Goal: Information Seeking & Learning: Learn about a topic

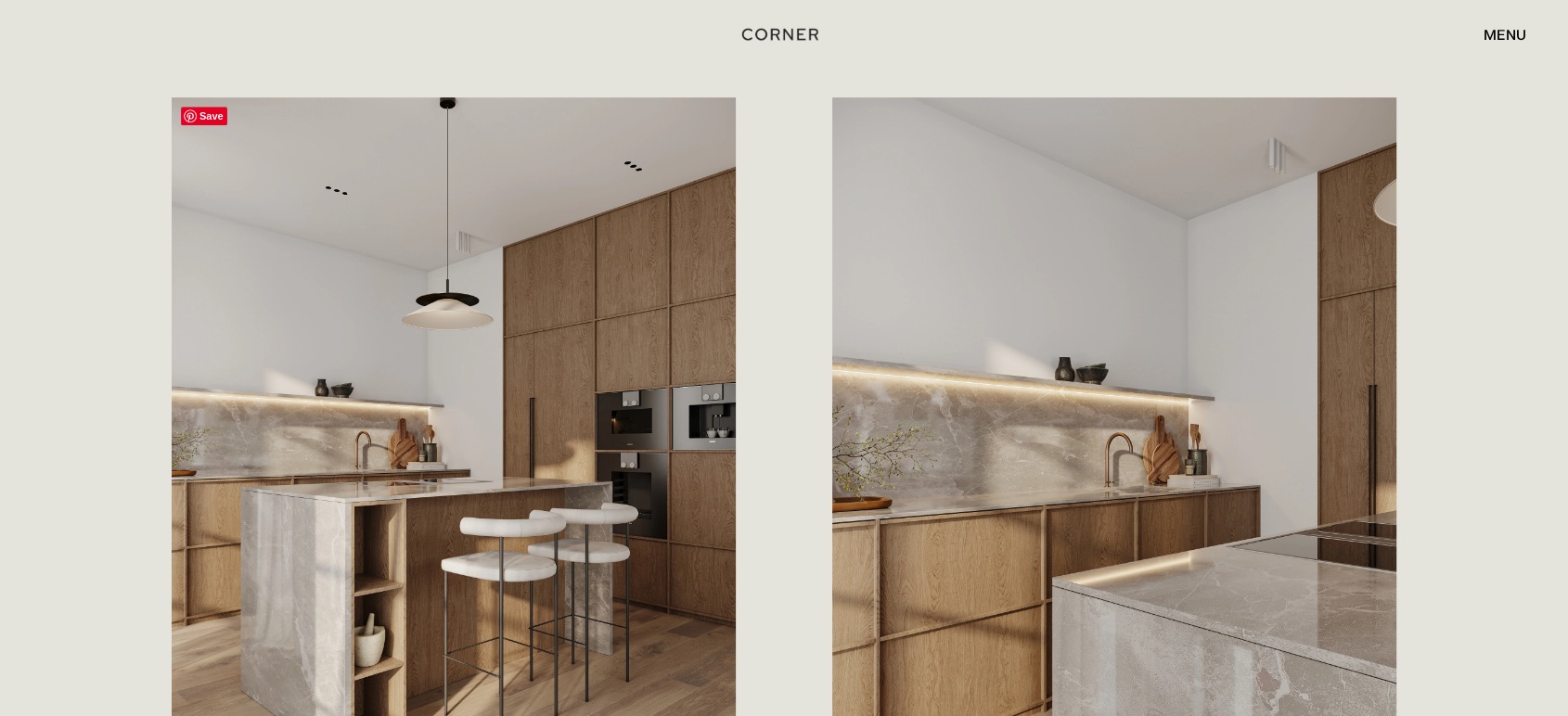
scroll to position [928, 0]
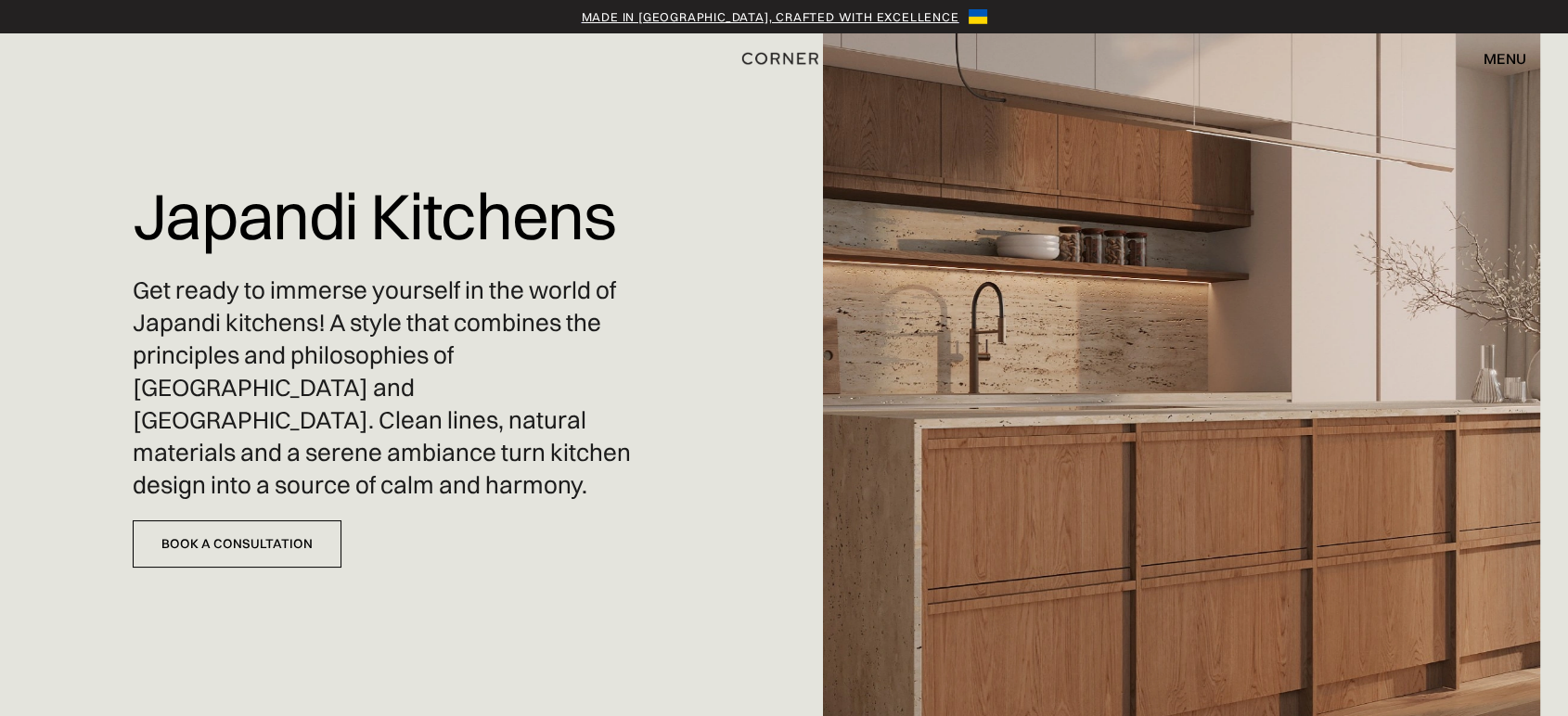
click at [1248, 537] on img at bounding box center [1181, 358] width 717 height 716
click at [861, 13] on div "Made in Ukraine, crafted with excellence" at bounding box center [770, 17] width 377 height 19
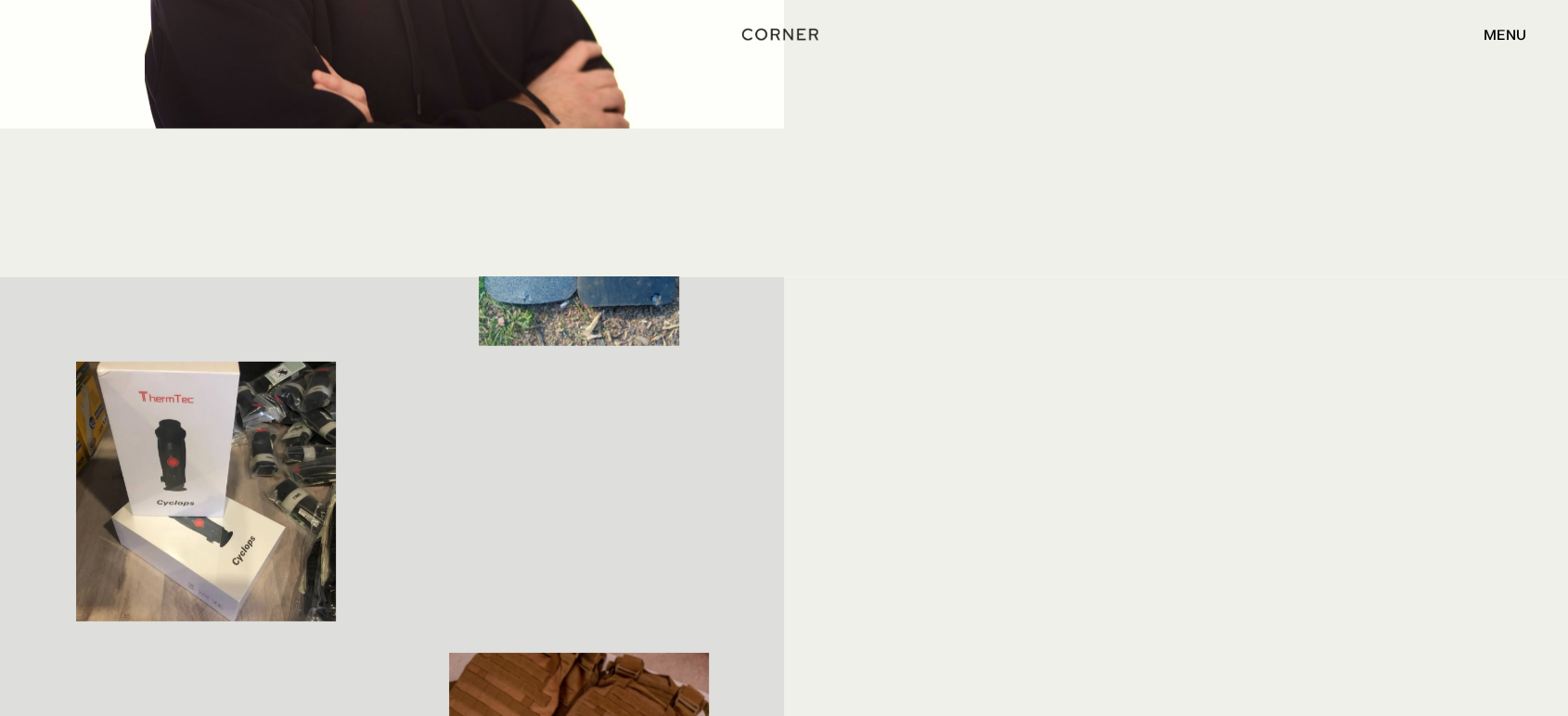
scroll to position [3565, 0]
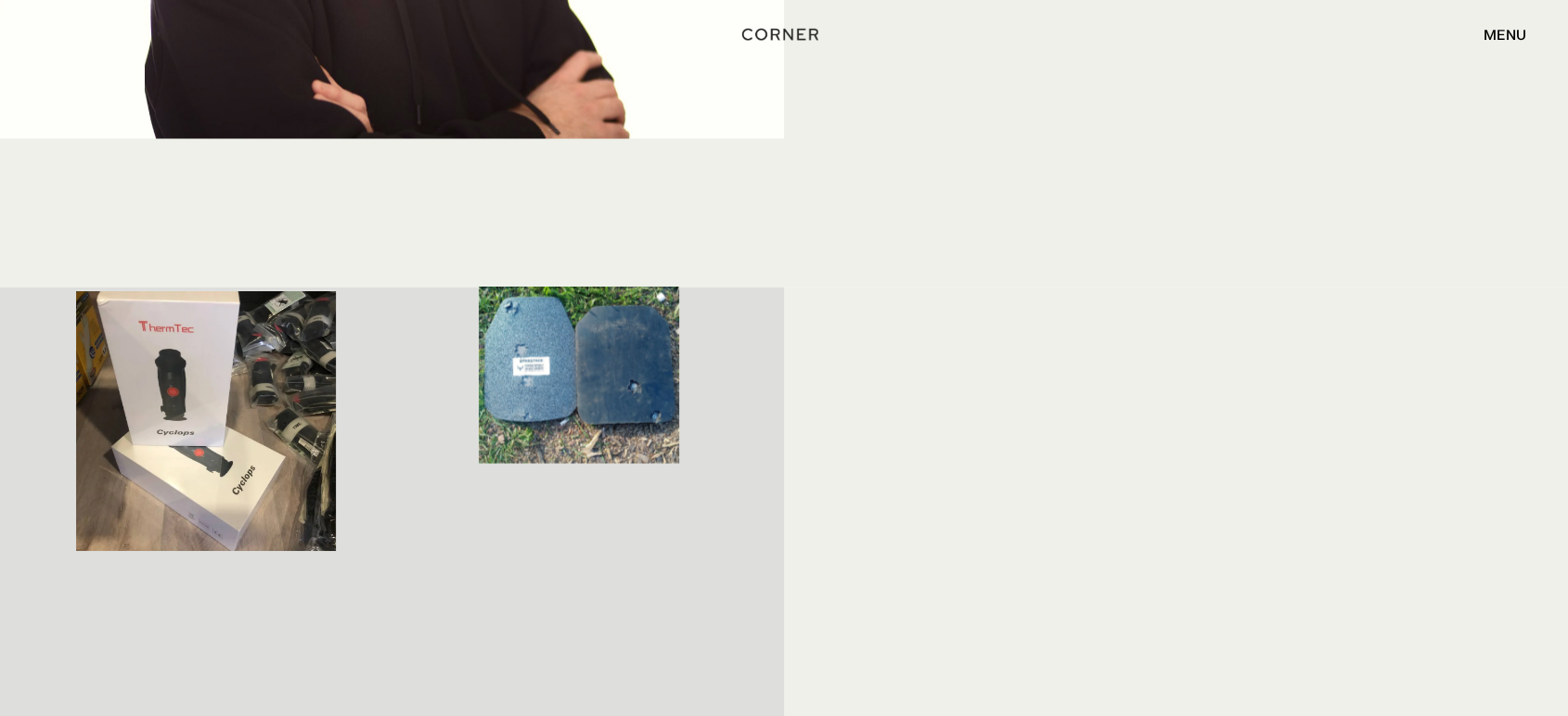
click at [1501, 29] on div "menu" at bounding box center [1505, 34] width 43 height 15
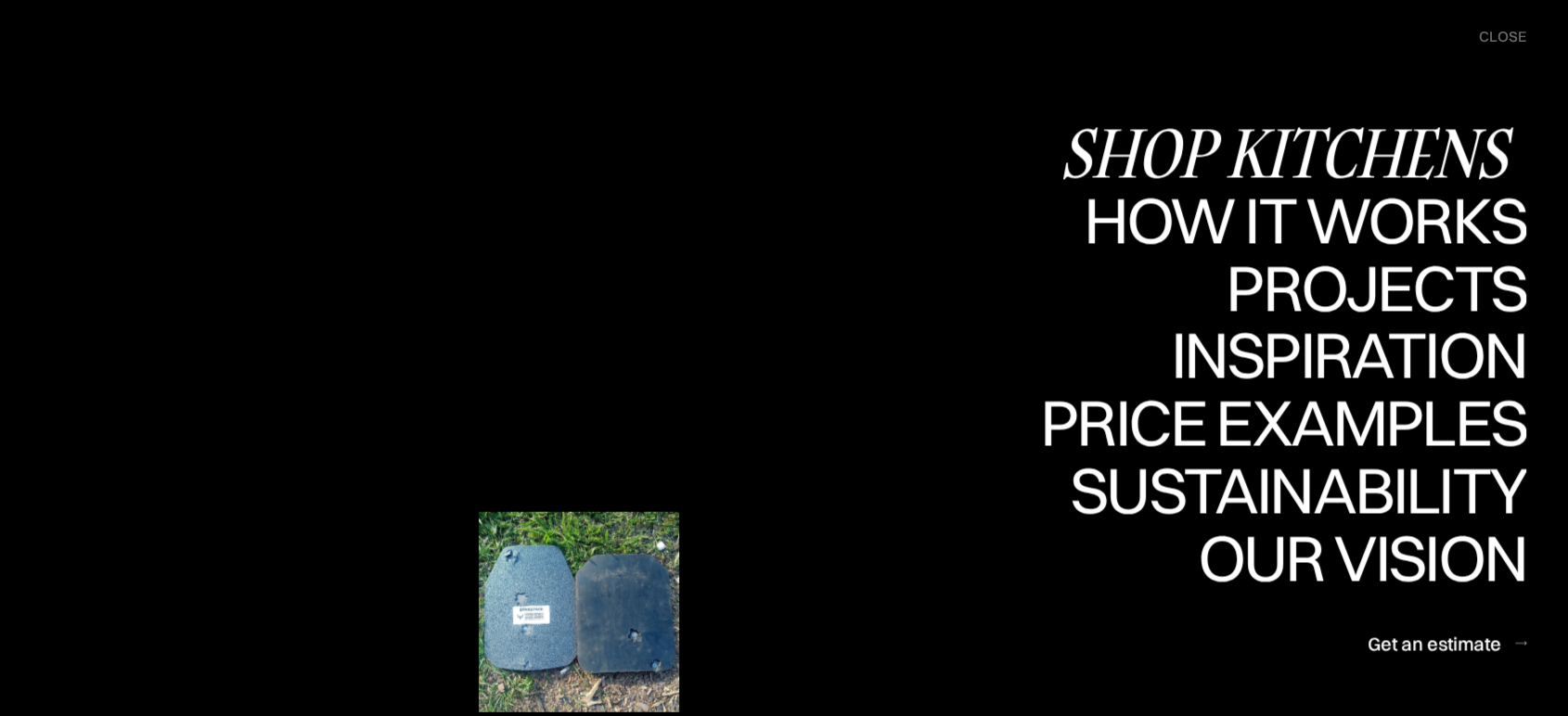
click at [1295, 148] on div "Shop Kitchens" at bounding box center [1292, 152] width 466 height 65
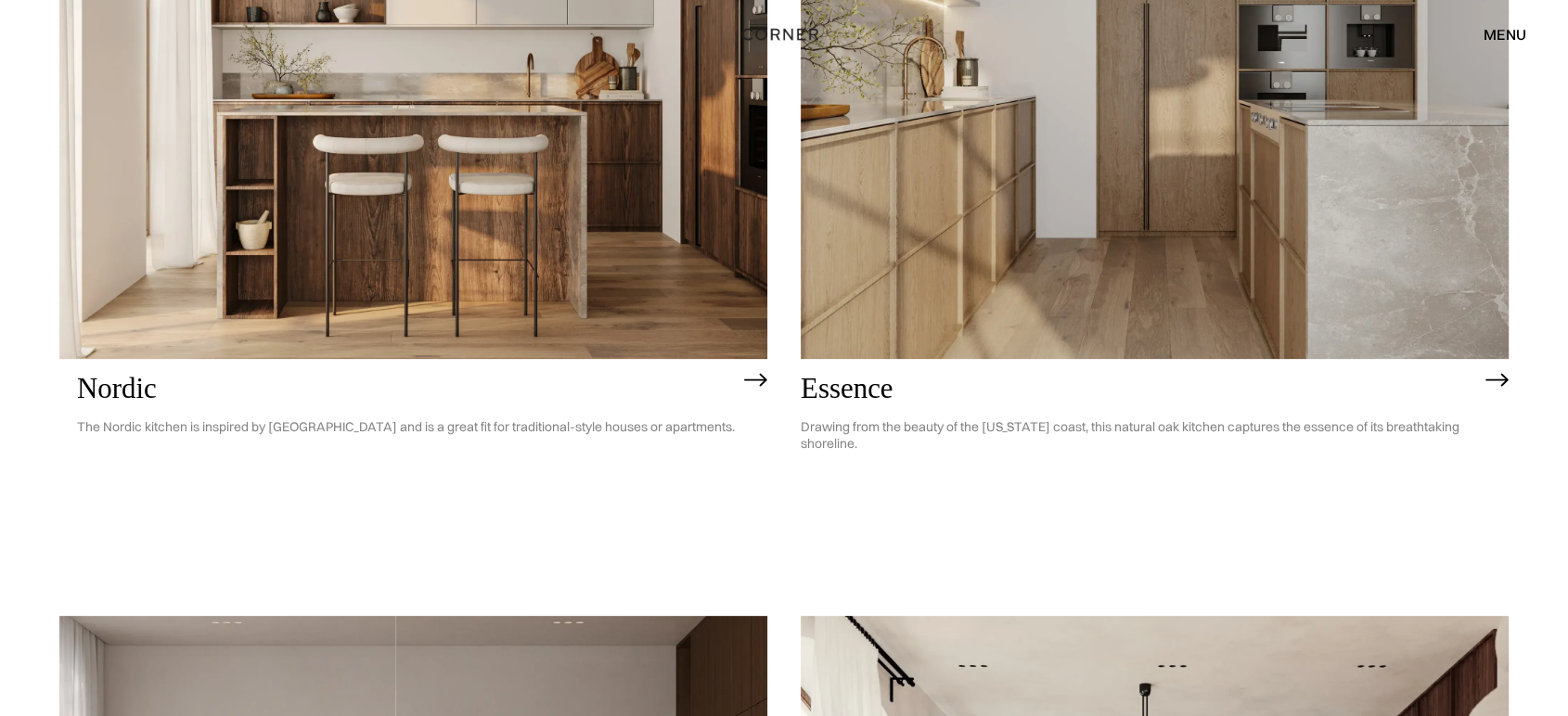
scroll to position [515, 0]
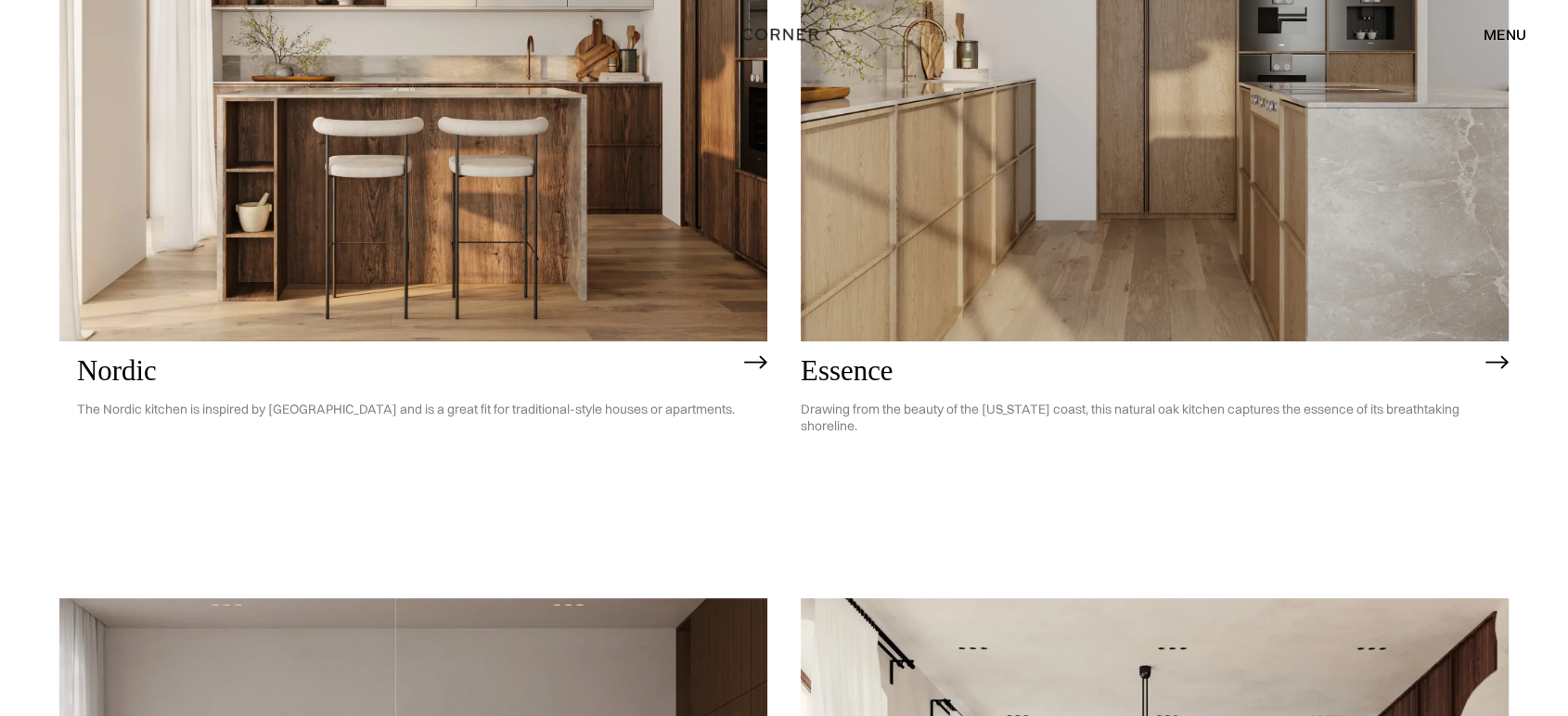
click at [1113, 272] on img at bounding box center [1155, 58] width 708 height 566
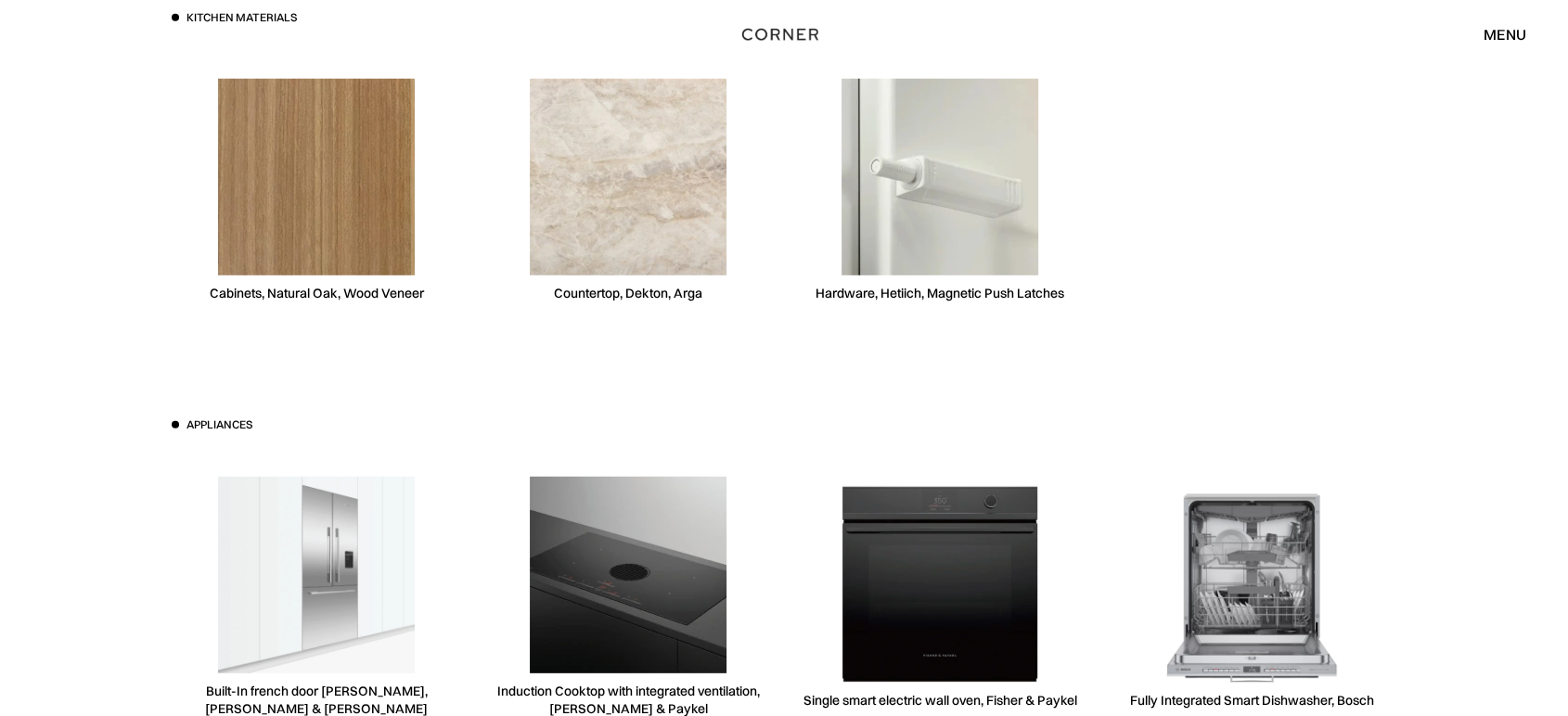
scroll to position [5258, 0]
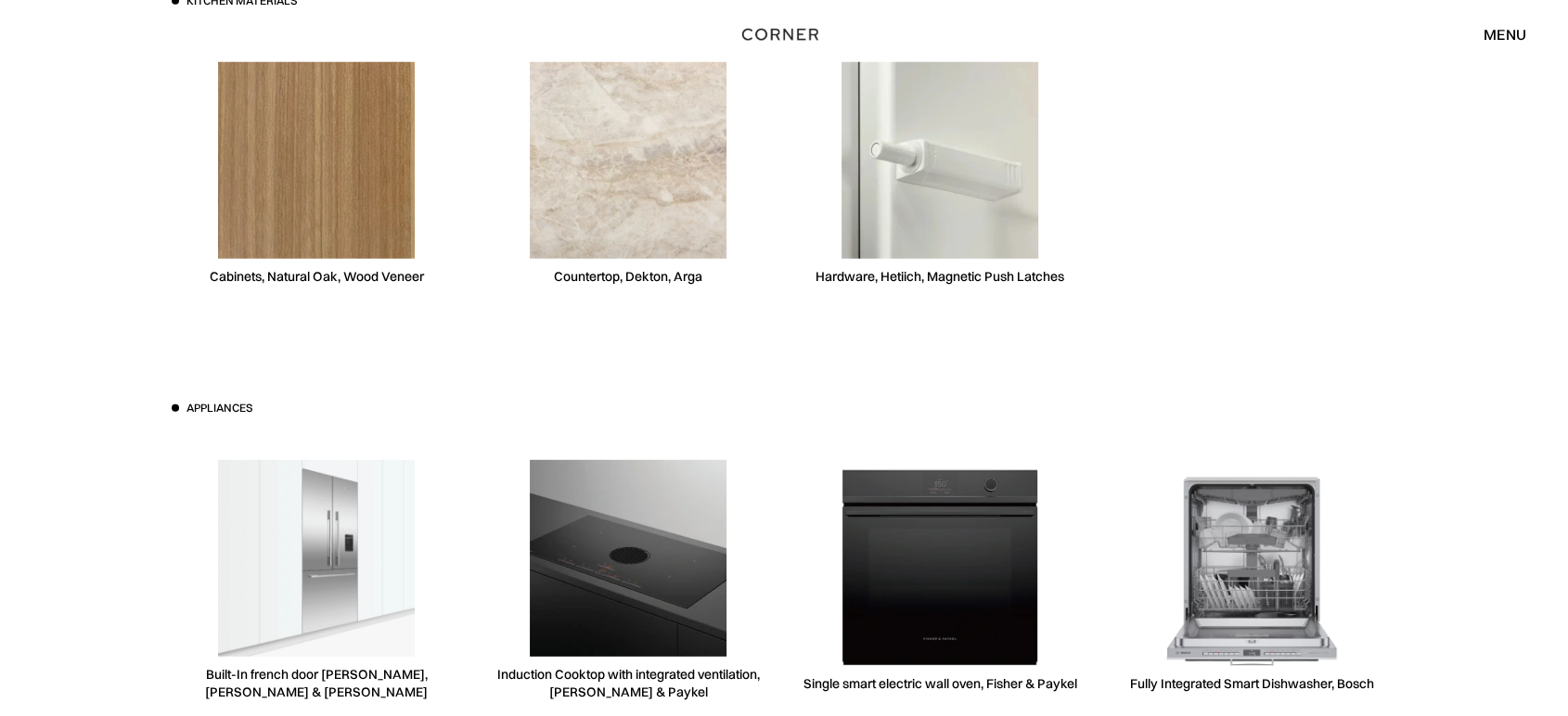
click at [334, 137] on img at bounding box center [317, 161] width 197 height 197
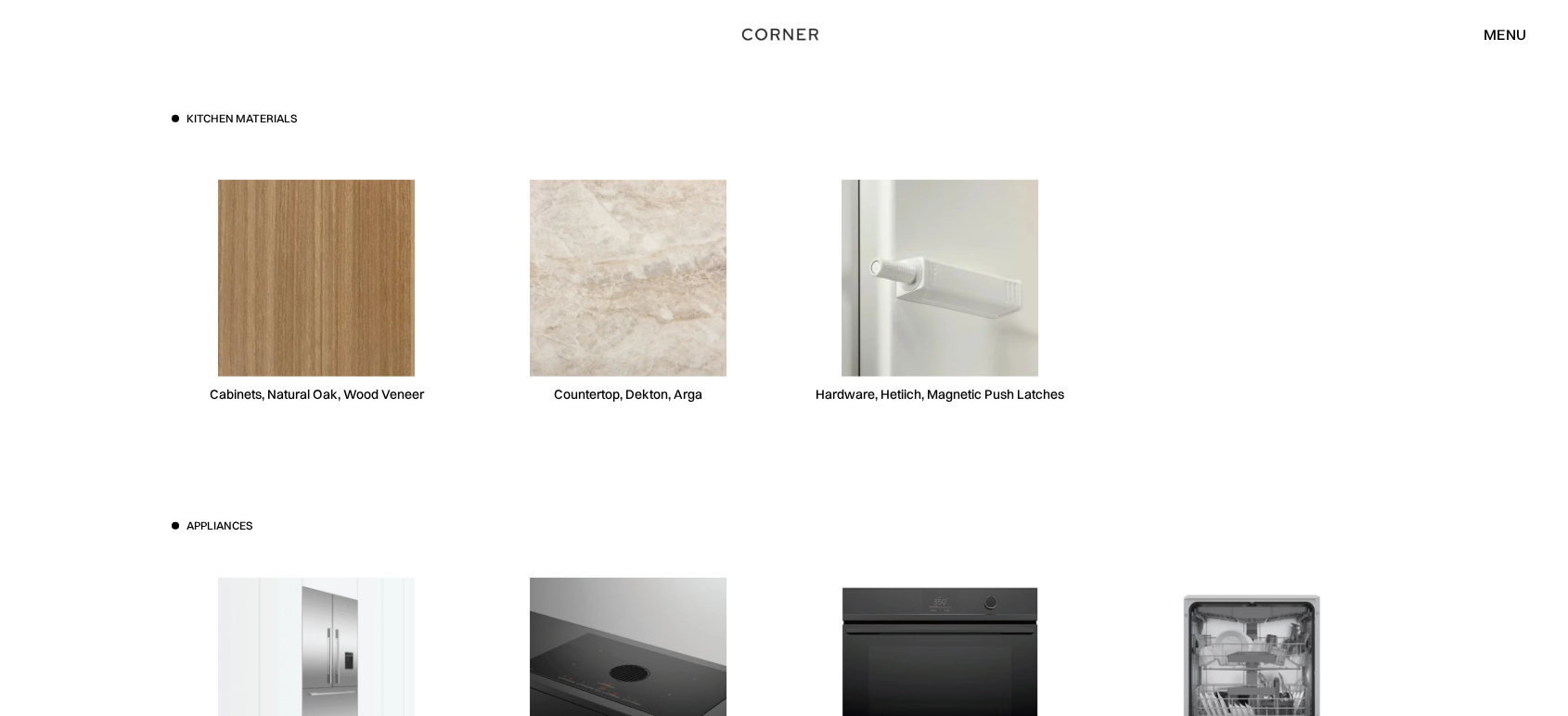
scroll to position [5155, 0]
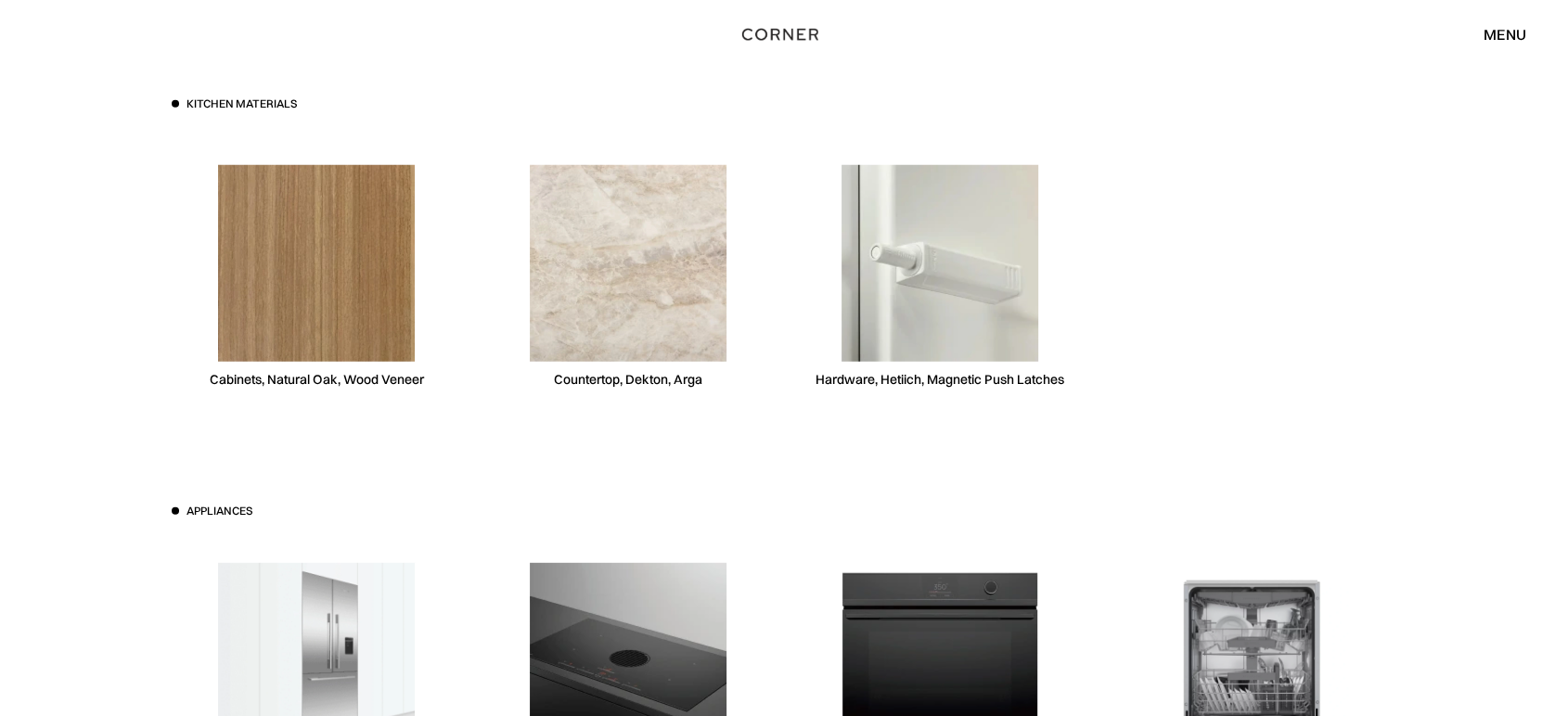
click at [392, 262] on img at bounding box center [317, 264] width 197 height 197
click at [358, 345] on img at bounding box center [317, 264] width 197 height 197
click at [342, 376] on div "Cabinets, Natural Oak, Wood Veneer" at bounding box center [317, 379] width 215 height 18
click at [232, 383] on div "Cabinets, Natural Oak, Wood Veneer" at bounding box center [317, 379] width 215 height 18
click at [241, 79] on div "Kitchen materials Cabinets, Natural Oak, Wood Veneer Countertop, Dekton, Arga H…" at bounding box center [784, 503] width 1281 height 1110
